Goal: Check status: Check status

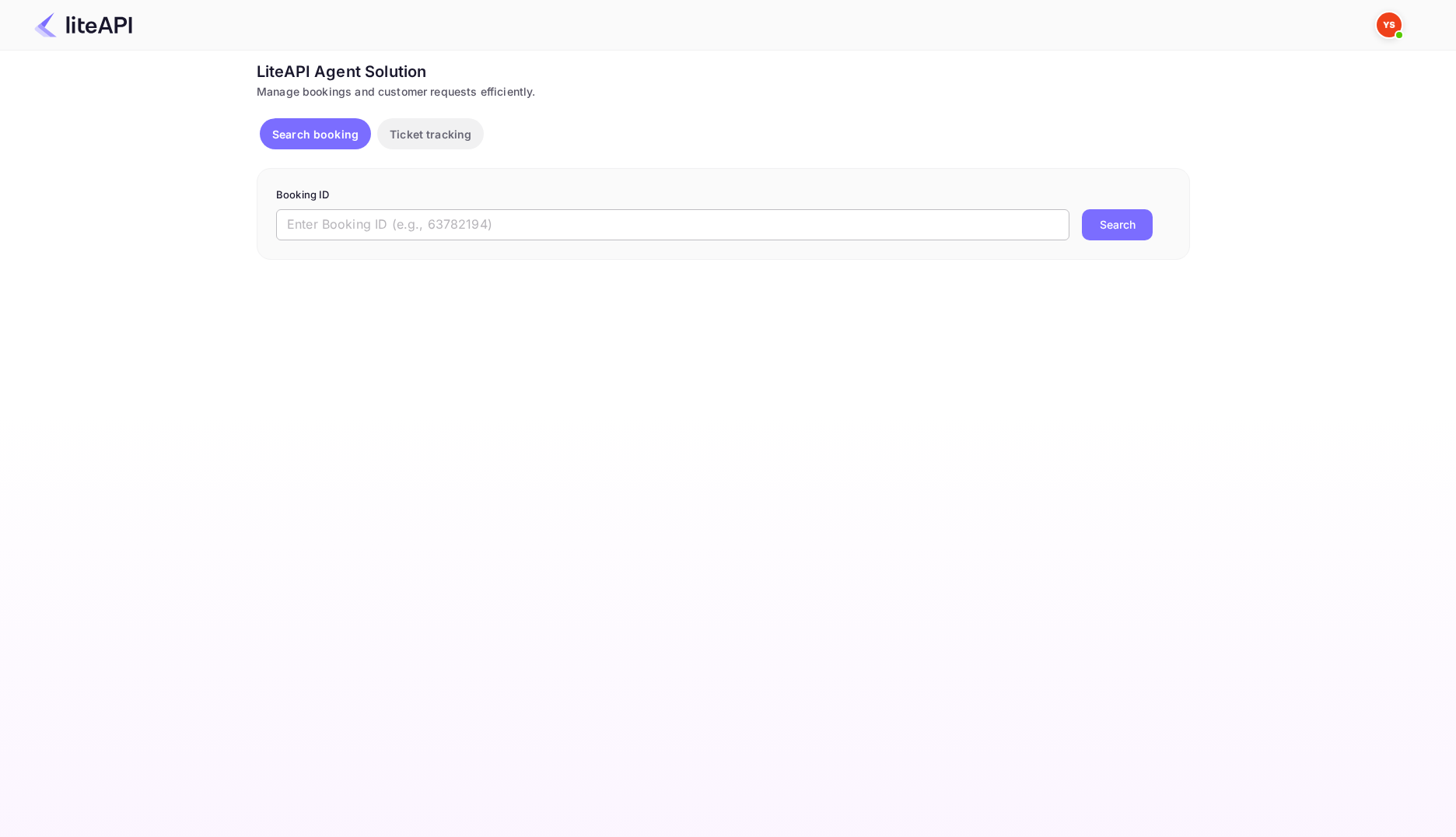
click at [552, 221] on input "text" at bounding box center [672, 224] width 793 height 31
paste input "8731101"
type input "8731101"
click at [1104, 223] on button "Search" at bounding box center [1116, 224] width 71 height 31
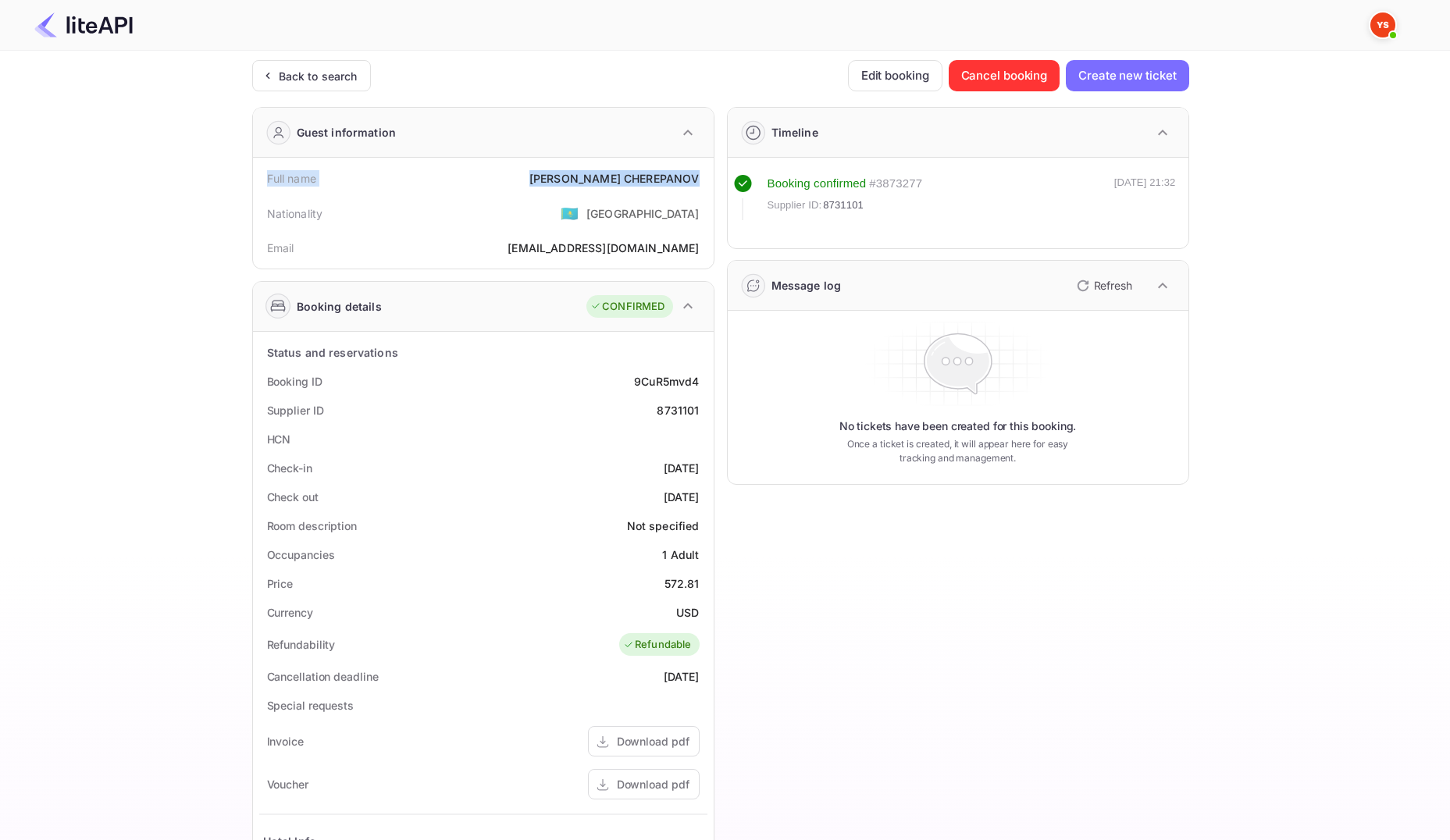
drag, startPoint x: 269, startPoint y: 178, endPoint x: 709, endPoint y: 180, distance: 440.0
click at [709, 180] on div "Full name [PERSON_NAME] Nationality 🇰🇿 [DEMOGRAPHIC_DATA] Email [EMAIL_ADDRESS]…" at bounding box center [483, 213] width 460 height 111
copy div "Full name [PERSON_NAME]"
drag, startPoint x: 273, startPoint y: 384, endPoint x: 700, endPoint y: 406, distance: 427.6
click at [700, 406] on div "Status and reservations Booking ID 9CuR5mvd4 Supplier ID 8731101 HCN Check-in […" at bounding box center [483, 719] width 448 height 762
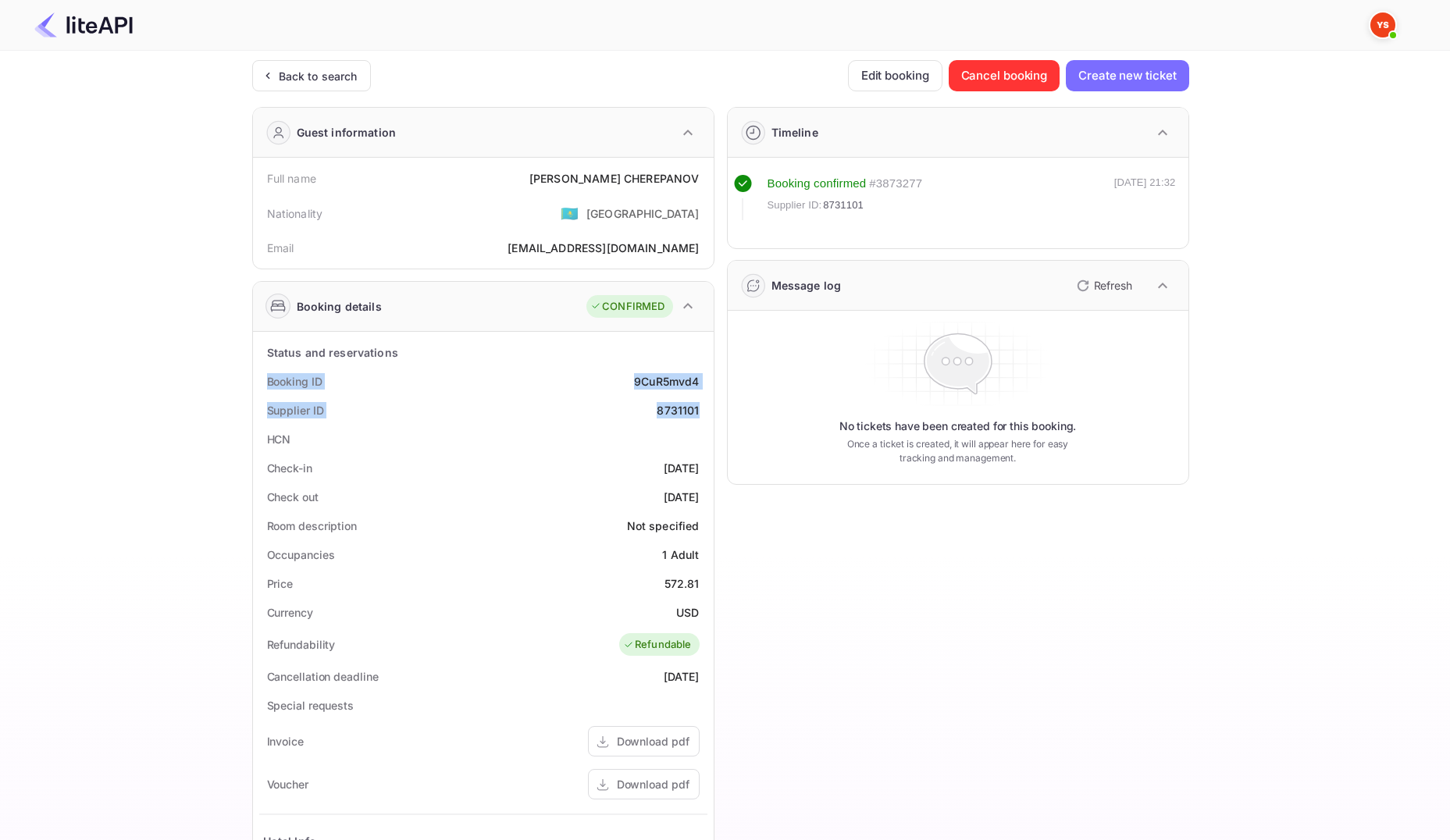
copy div "Booking ID 9CuR5mvd4 Supplier ID 8731101"
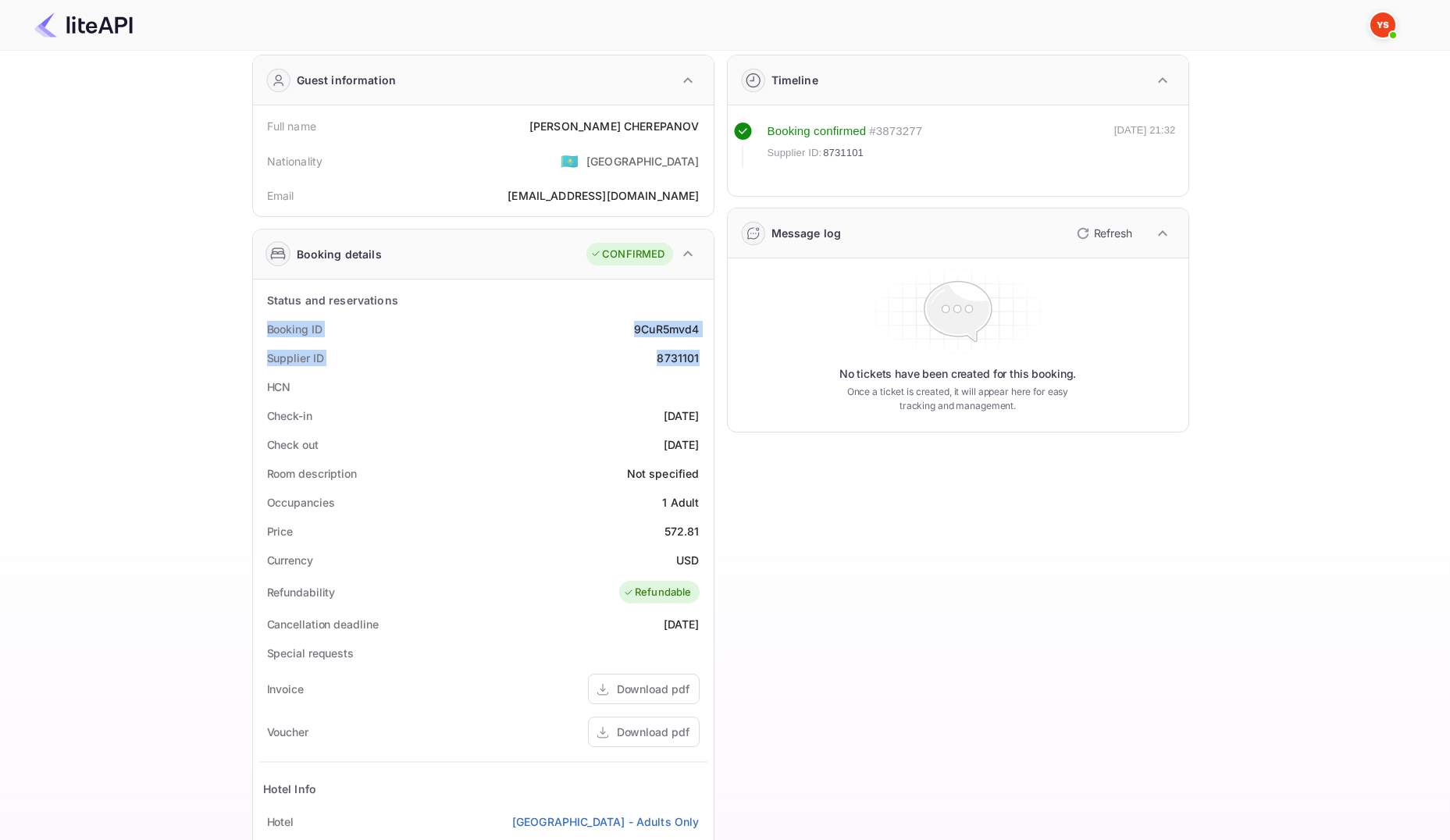
scroll to position [78, 0]
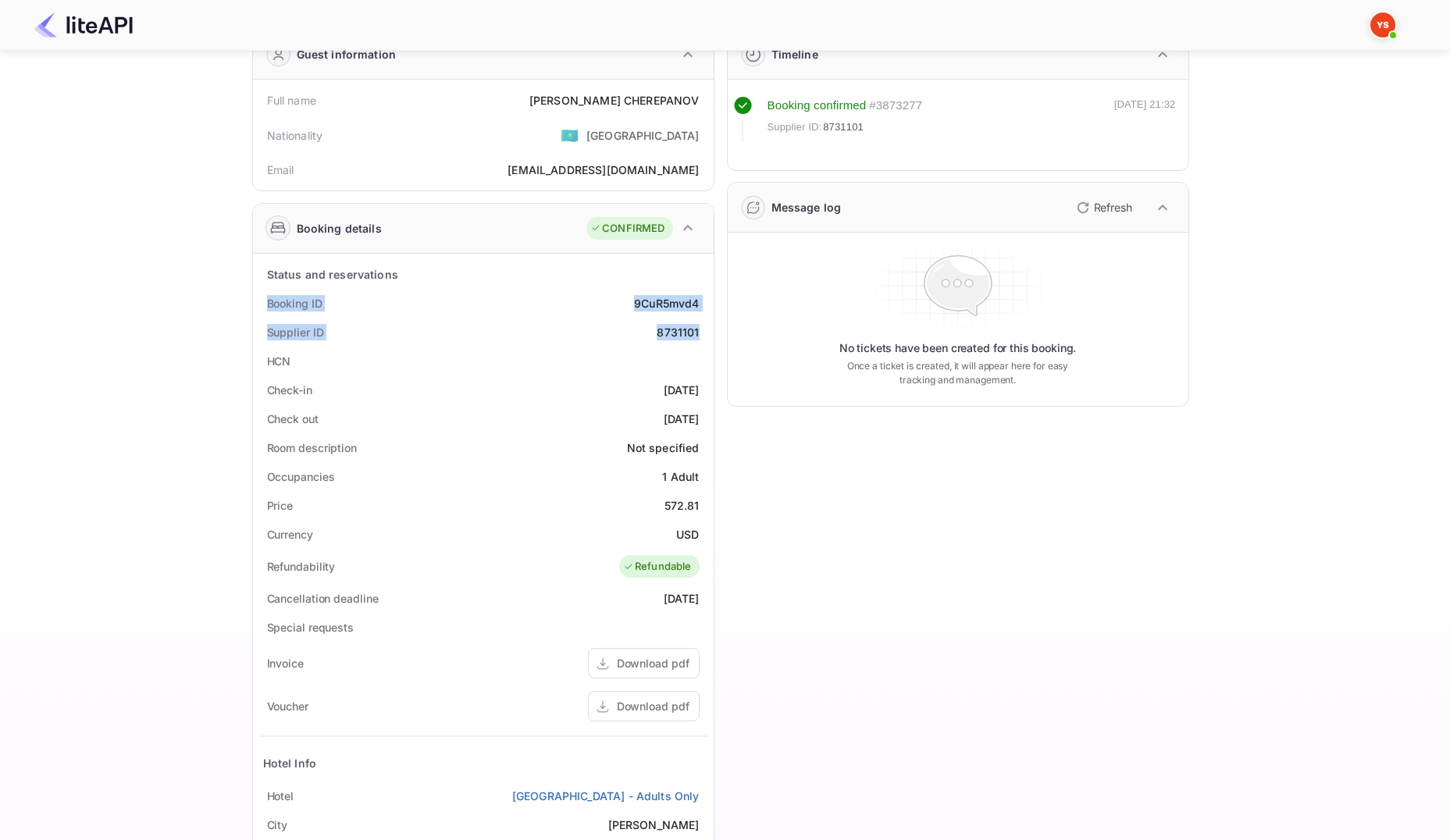
drag, startPoint x: 268, startPoint y: 388, endPoint x: 703, endPoint y: 420, distance: 436.2
click at [703, 420] on div "Status and reservations Booking ID 9CuR5mvd4 Supplier ID 8731101 HCN Check-in […" at bounding box center [483, 641] width 448 height 762
copy div "Check-in [DATE] Check out [DATE]"
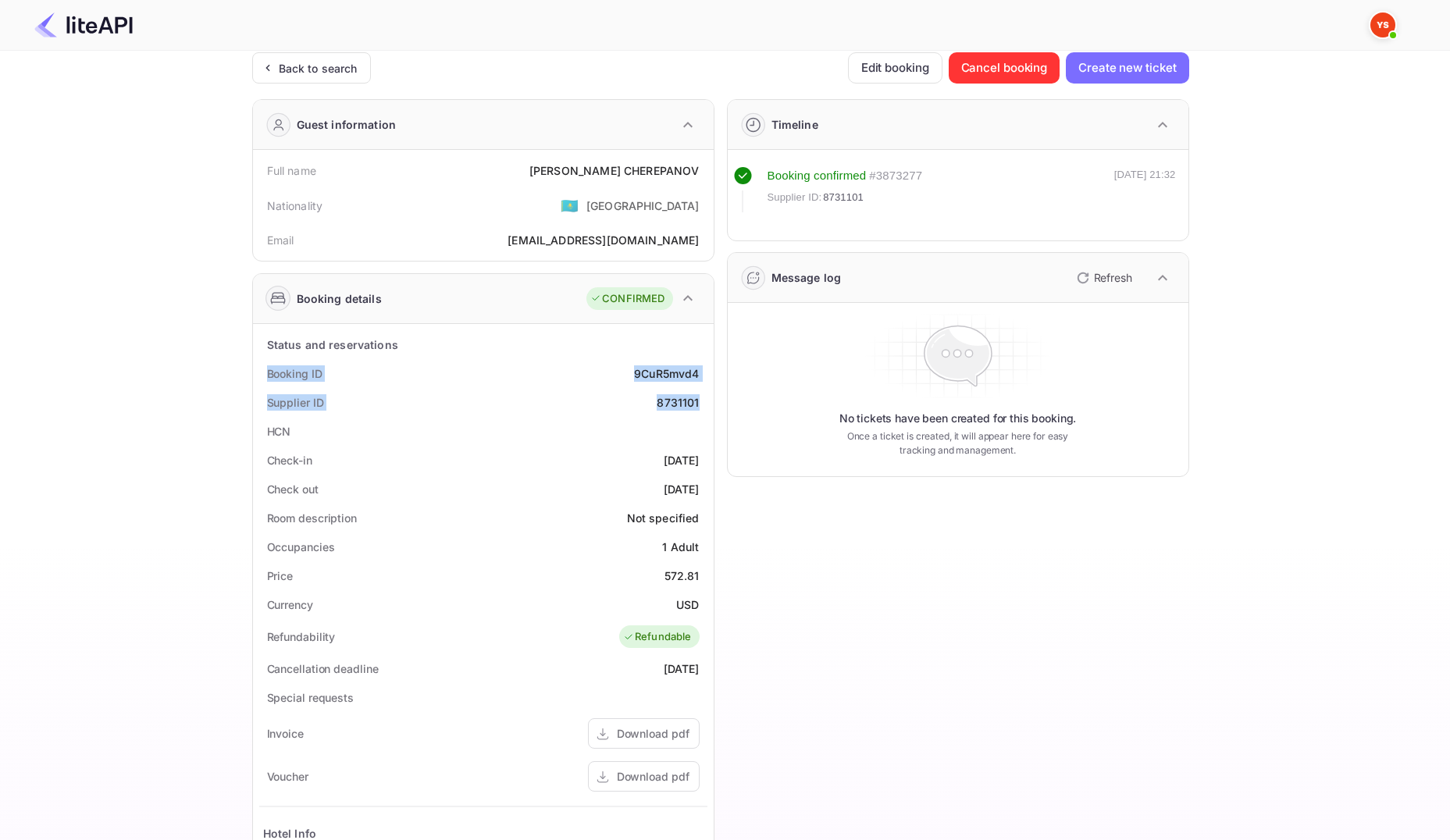
scroll to position [0, 0]
